Goal: Task Accomplishment & Management: Use online tool/utility

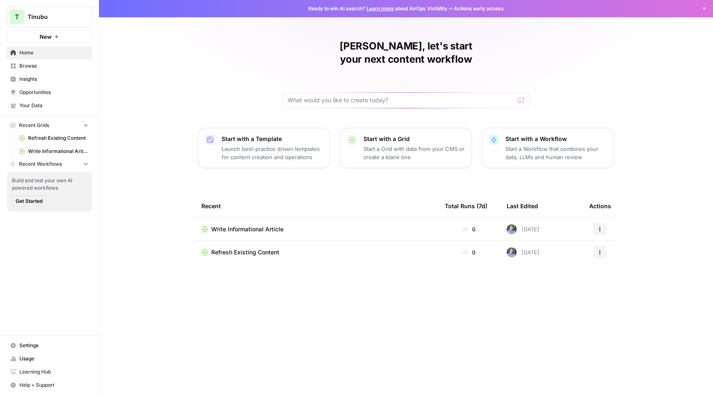
click at [41, 78] on span "Insights" at bounding box center [53, 79] width 69 height 7
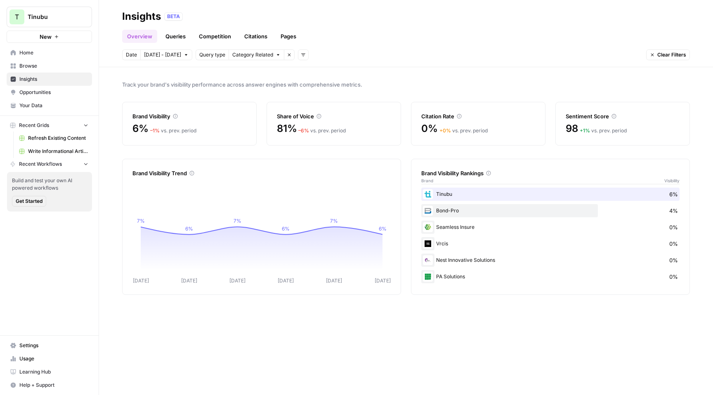
click at [174, 32] on link "Queries" at bounding box center [176, 36] width 30 height 13
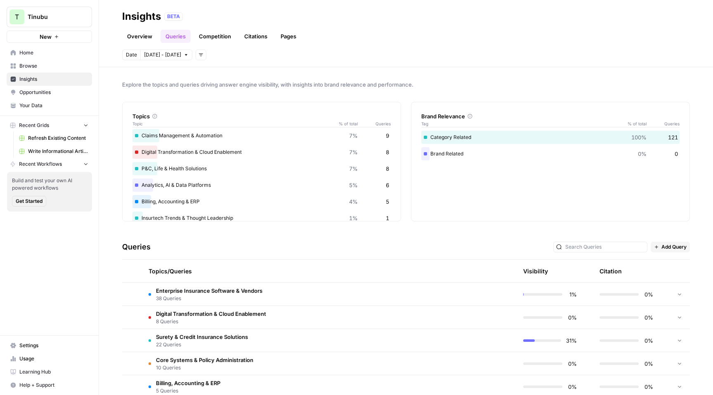
scroll to position [69, 0]
click at [356, 343] on td "Surety & Credit Insurance Solutions 22 Queries" at bounding box center [290, 340] width 296 height 23
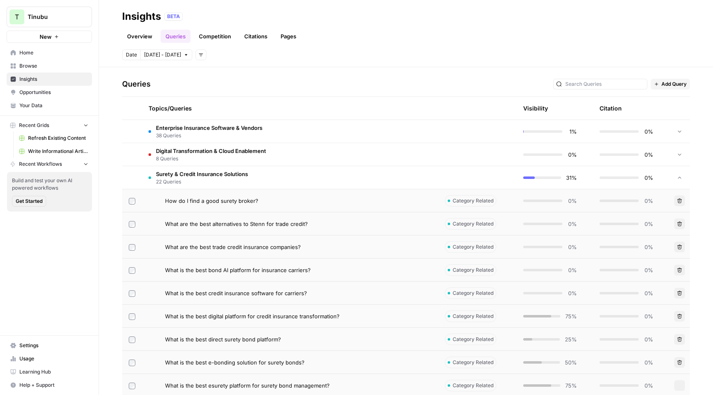
scroll to position [162, 0]
click at [329, 201] on div "How do I find a good surety broker?" at bounding box center [298, 202] width 267 height 8
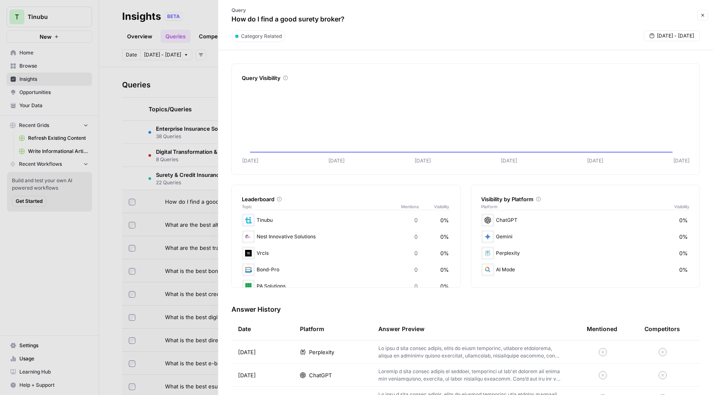
click at [702, 12] on button "Close" at bounding box center [703, 15] width 11 height 11
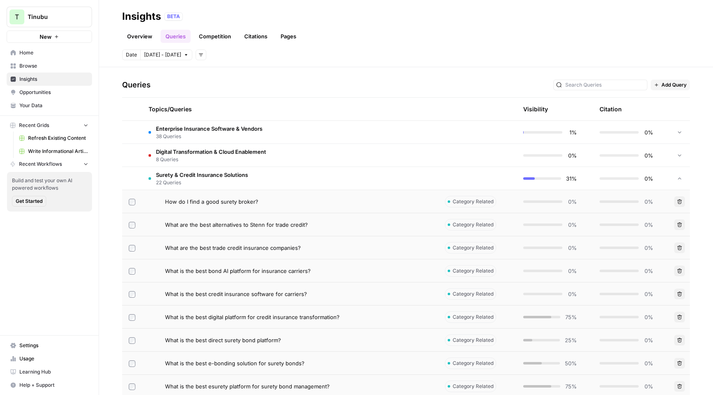
click at [213, 36] on link "Competition" at bounding box center [215, 36] width 42 height 13
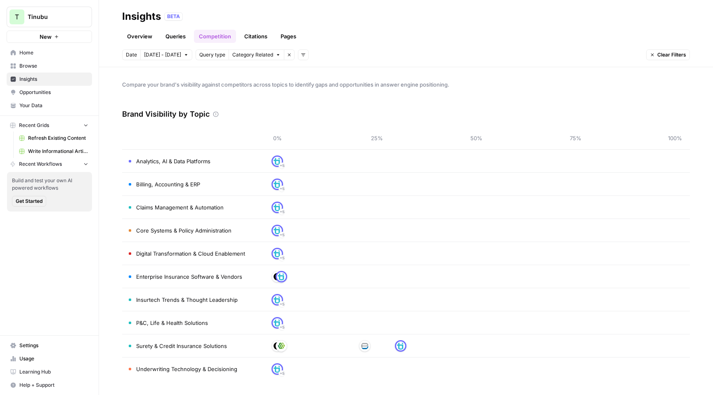
click at [44, 64] on span "Browse" at bounding box center [53, 65] width 69 height 7
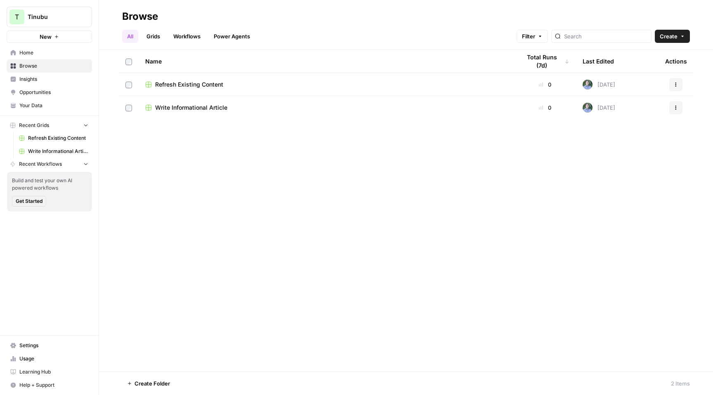
click at [203, 85] on span "Refresh Existing Content" at bounding box center [189, 84] width 68 height 8
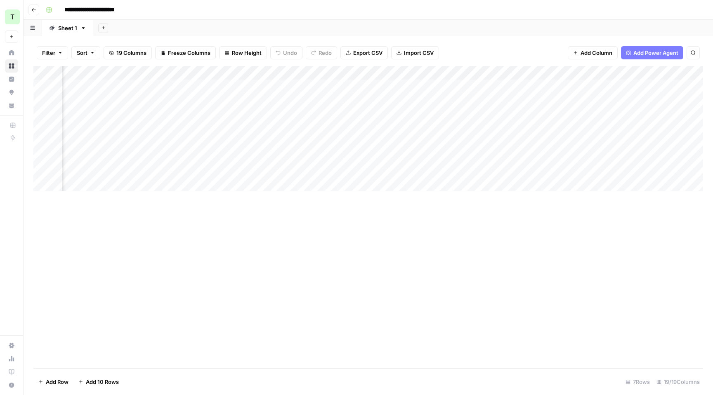
scroll to position [0, 330]
click at [33, 10] on icon "button" at bounding box center [33, 9] width 5 height 5
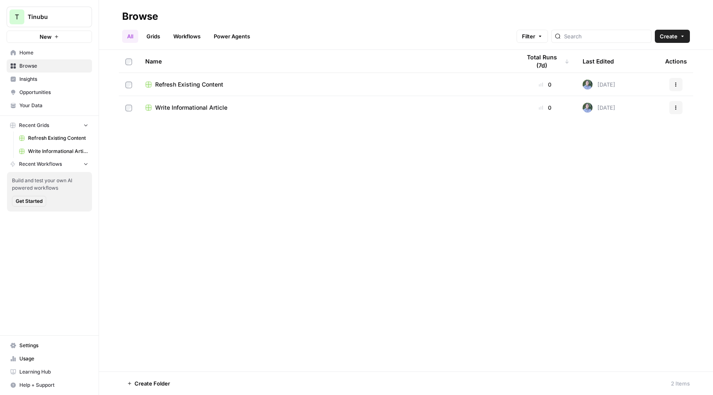
click at [208, 110] on span "Write Informational Article" at bounding box center [191, 108] width 72 height 8
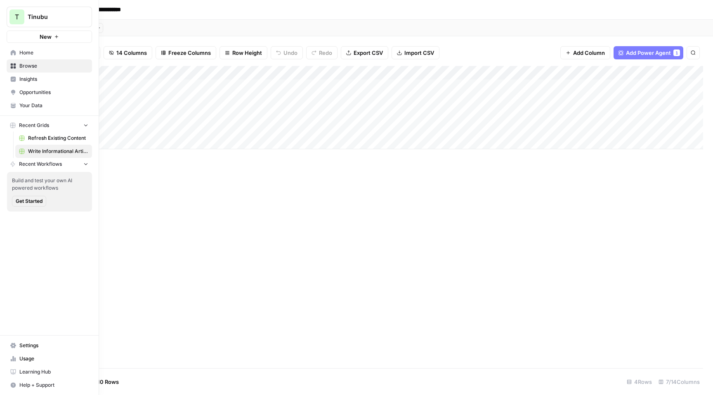
click at [44, 81] on span "Insights" at bounding box center [53, 79] width 69 height 7
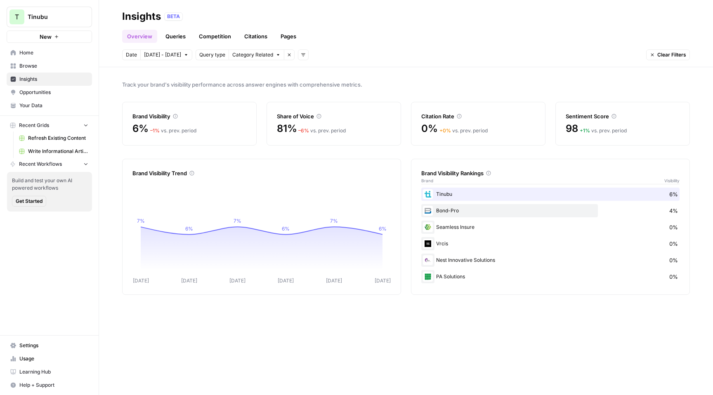
click at [46, 66] on span "Browse" at bounding box center [53, 65] width 69 height 7
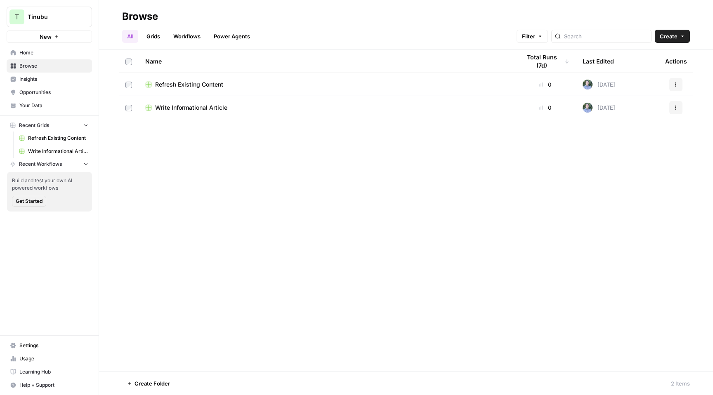
click at [44, 57] on link "Home" at bounding box center [49, 52] width 85 height 13
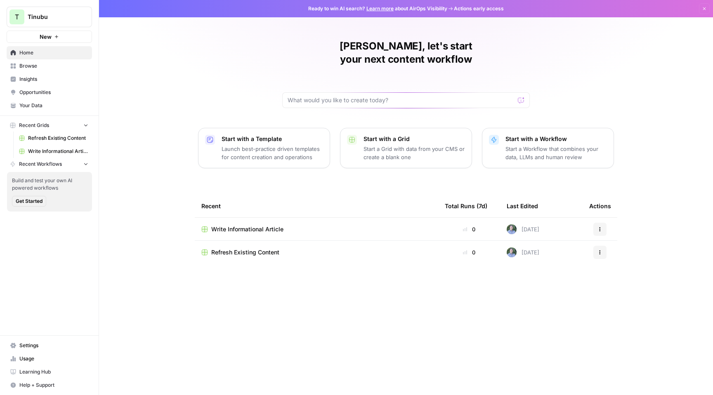
click at [46, 98] on link "Opportunities" at bounding box center [49, 92] width 85 height 13
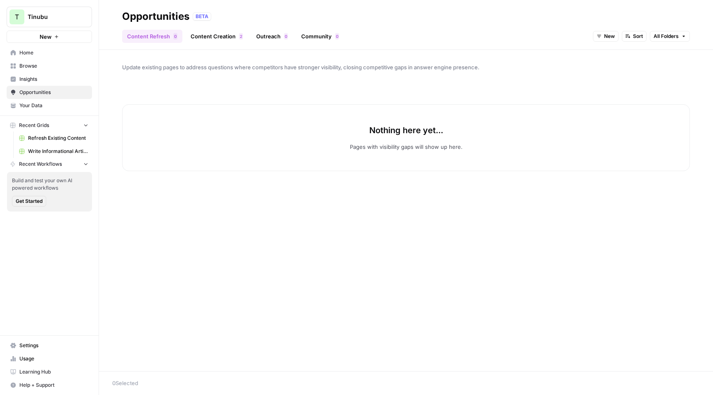
click at [44, 109] on link "Your Data" at bounding box center [49, 105] width 85 height 13
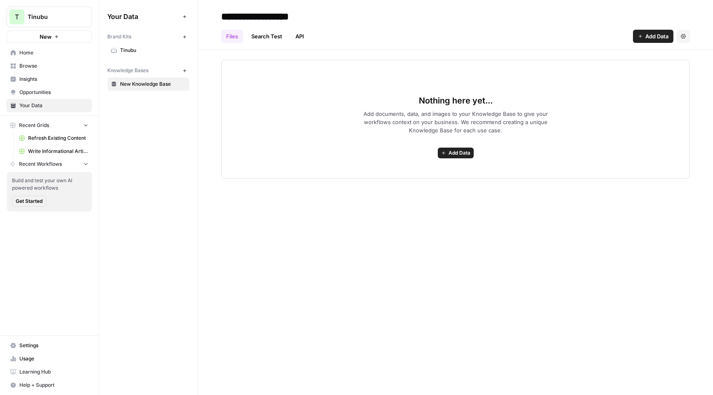
click at [138, 52] on span "Tinubu" at bounding box center [153, 50] width 66 height 7
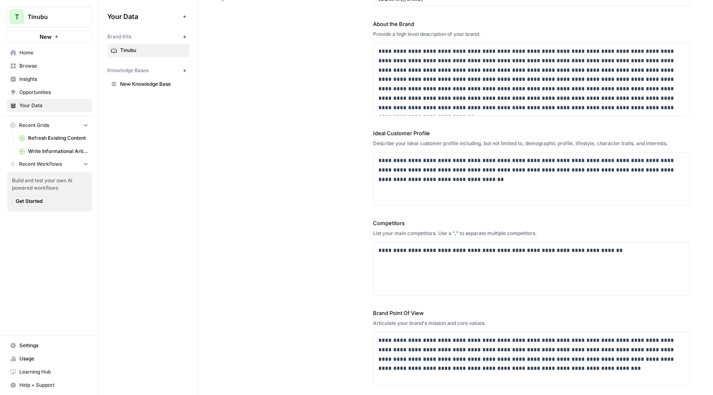
scroll to position [84, 0]
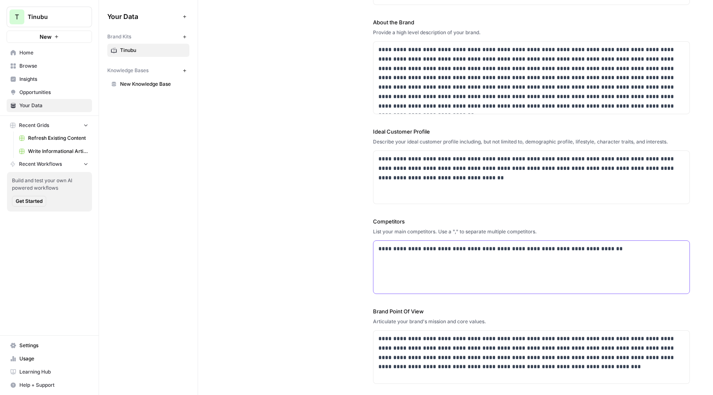
click at [593, 251] on p "**********" at bounding box center [531, 248] width 306 height 9
click at [302, 227] on div "**********" at bounding box center [455, 176] width 469 height 452
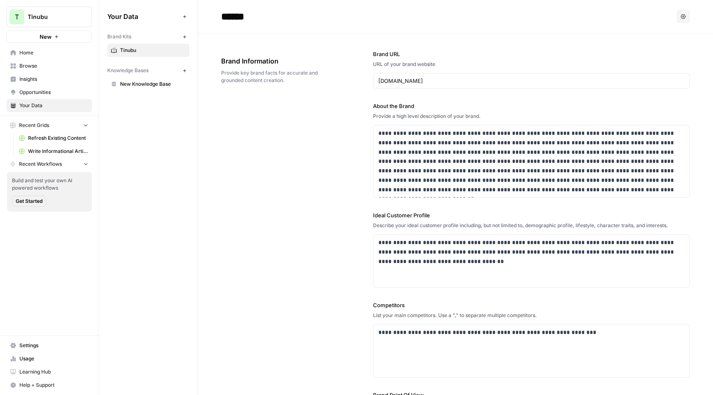
click at [63, 70] on link "Browse" at bounding box center [49, 65] width 85 height 13
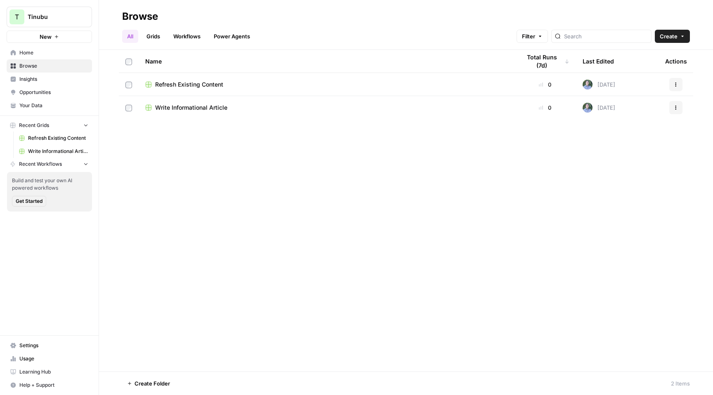
click at [43, 52] on span "Home" at bounding box center [53, 52] width 69 height 7
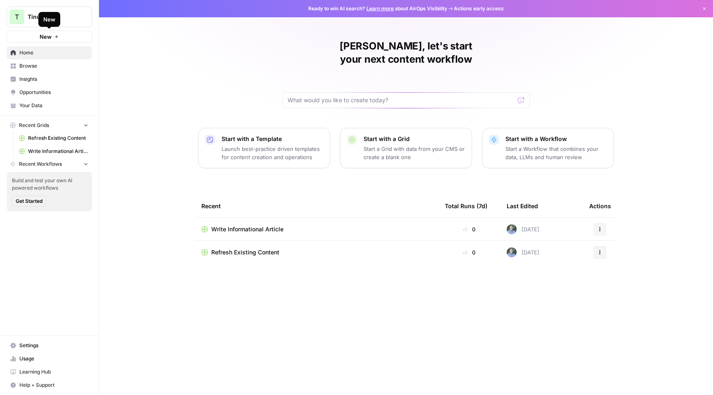
click at [56, 40] on button "New" at bounding box center [49, 37] width 85 height 12
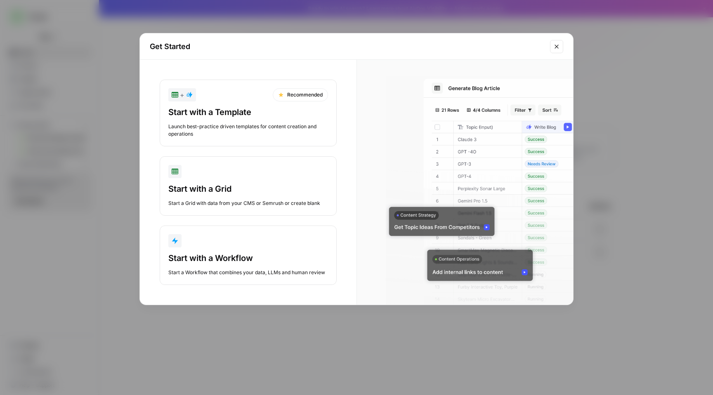
click at [296, 120] on div "Start with a Template Launch best-practice driven templates for content creatio…" at bounding box center [248, 121] width 160 height 31
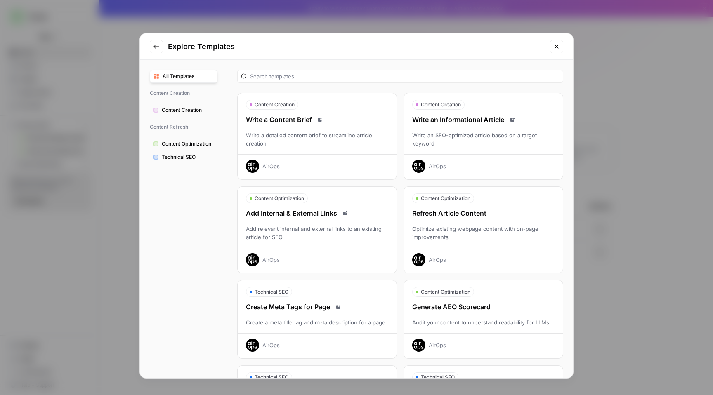
click at [471, 219] on div "Refresh Article Content Optimize existing webpage content with on-page improvem…" at bounding box center [483, 237] width 159 height 58
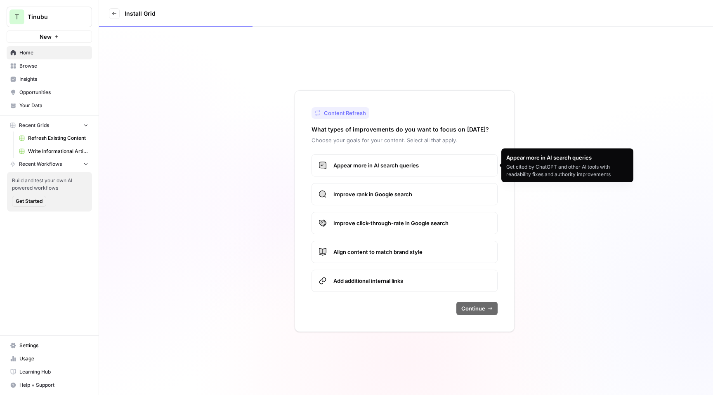
click at [425, 162] on span "Appear more in AI search queries" at bounding box center [412, 165] width 157 height 8
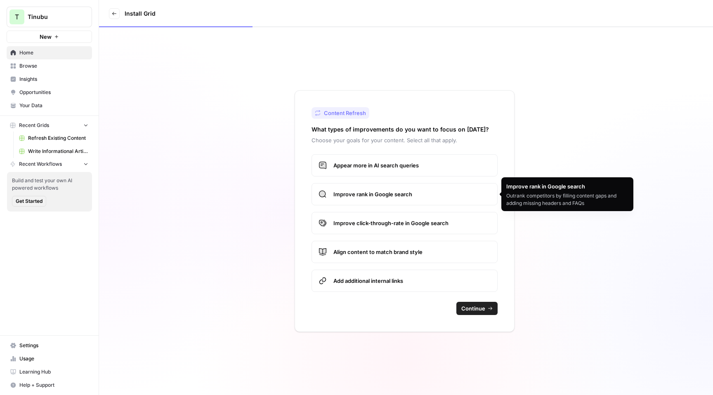
click at [422, 195] on span "Improve rank in Google search" at bounding box center [412, 194] width 157 height 8
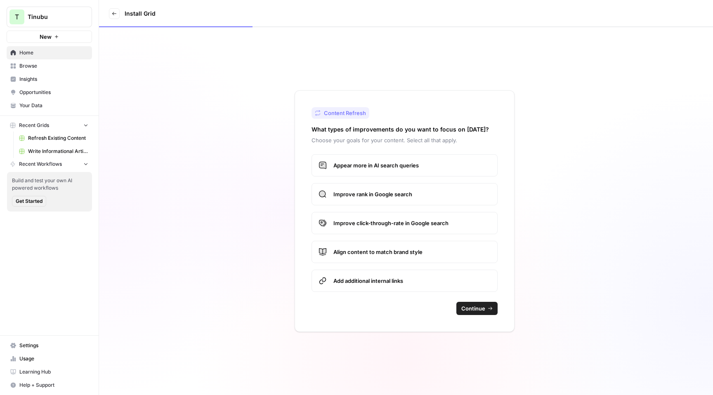
click at [433, 250] on span "Align content to match brand style" at bounding box center [412, 252] width 157 height 8
click at [473, 310] on span "Continue" at bounding box center [473, 309] width 24 height 8
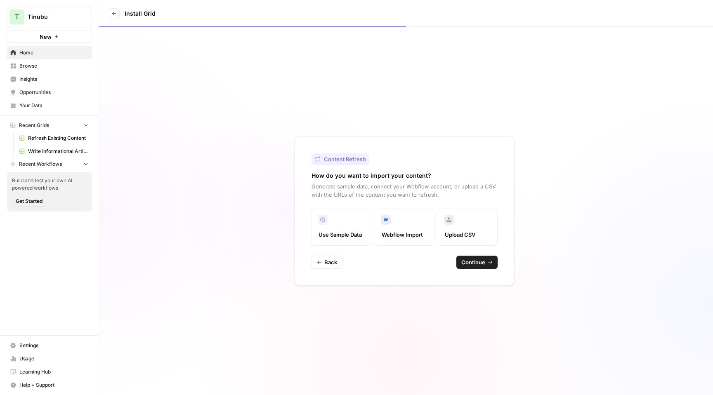
click at [476, 263] on span "Continue" at bounding box center [473, 262] width 24 height 8
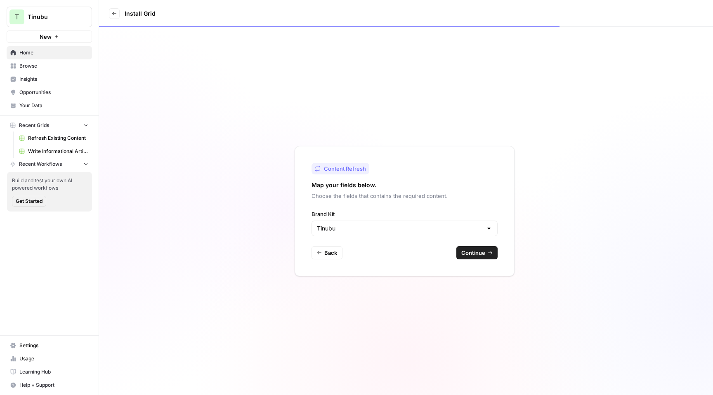
click at [478, 253] on span "Continue" at bounding box center [473, 253] width 24 height 8
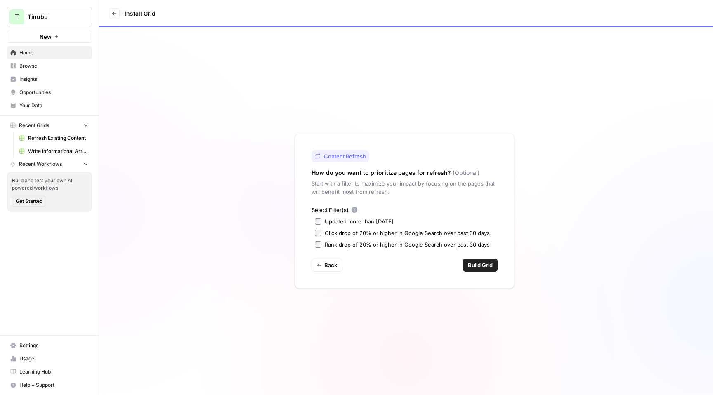
click at [69, 106] on span "Your Data" at bounding box center [53, 105] width 69 height 7
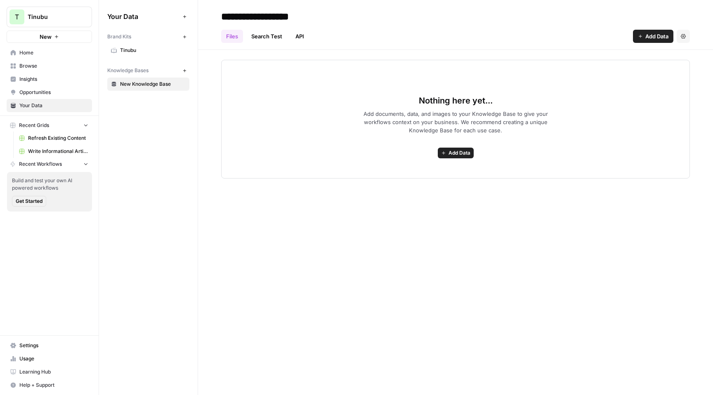
click at [132, 47] on span "Tinubu" at bounding box center [153, 50] width 66 height 7
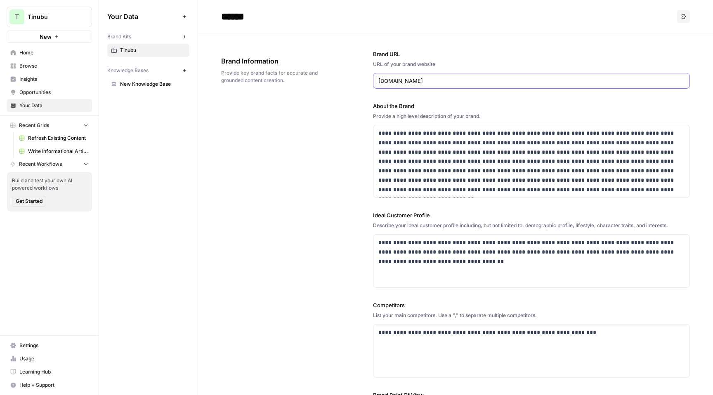
drag, startPoint x: 421, startPoint y: 83, endPoint x: 371, endPoint y: 71, distance: 51.6
click at [371, 71] on div "**********" at bounding box center [455, 259] width 469 height 452
drag, startPoint x: 562, startPoint y: 194, endPoint x: 435, endPoint y: 151, distance: 133.9
click at [435, 151] on p "**********" at bounding box center [531, 162] width 306 height 66
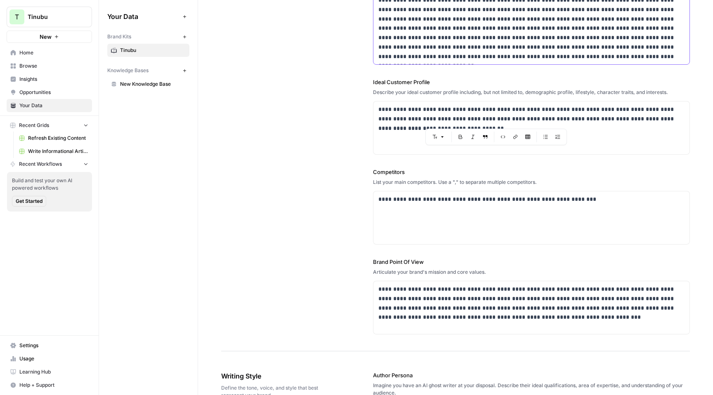
scroll to position [140, 0]
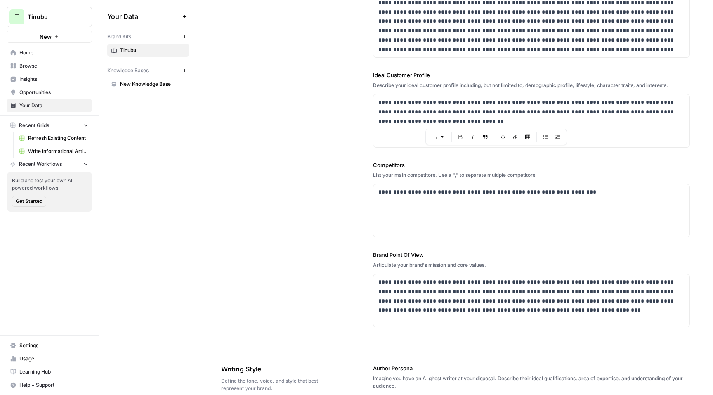
click at [431, 238] on div "**********" at bounding box center [531, 118] width 317 height 451
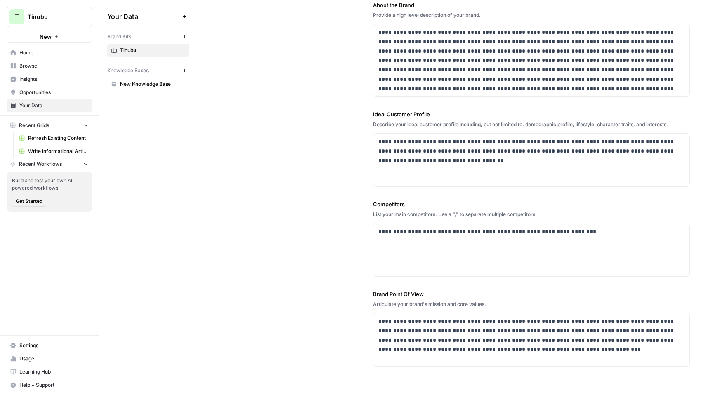
scroll to position [0, 0]
